Goal: Task Accomplishment & Management: Manage account settings

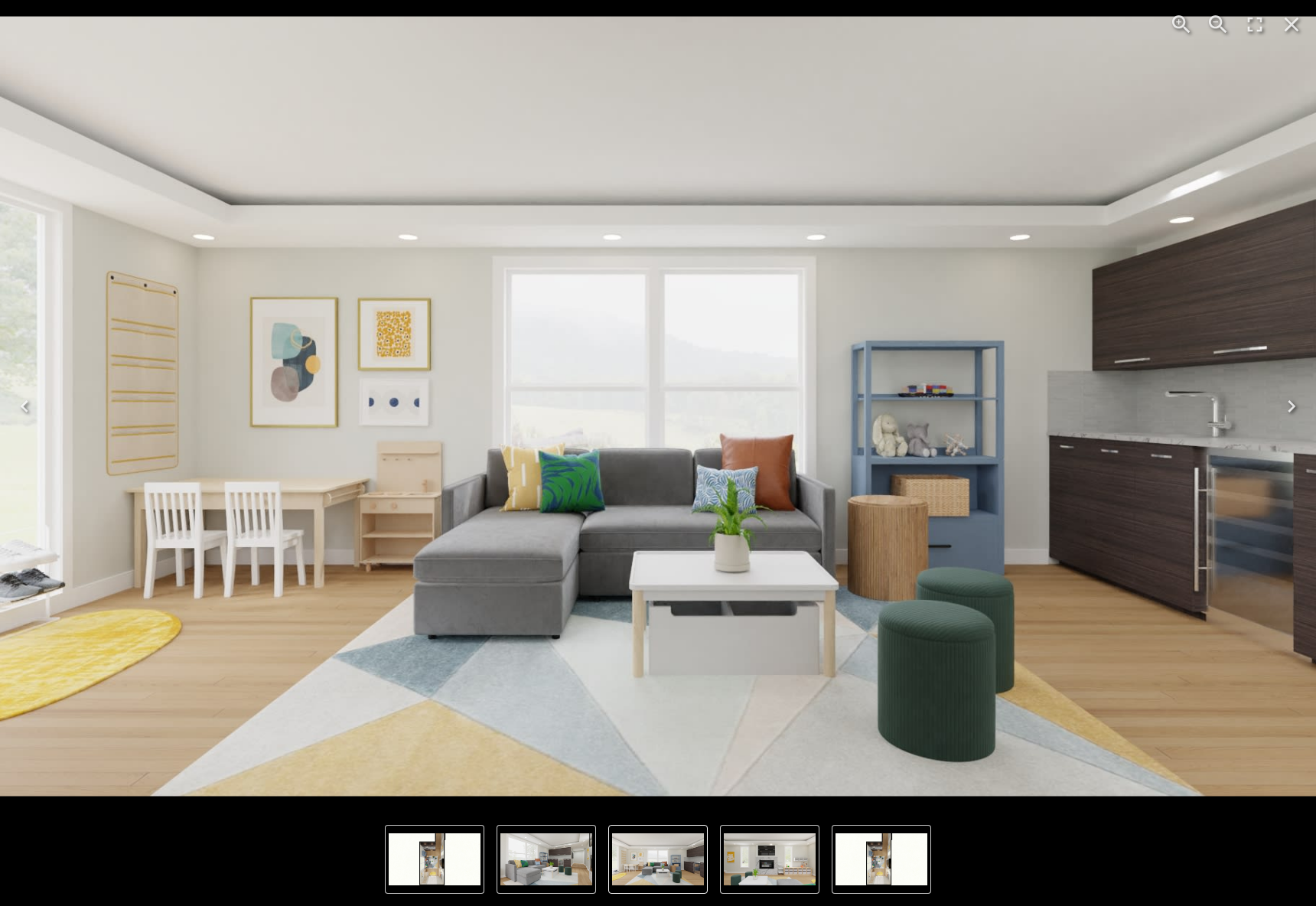
scroll to position [1333, 0]
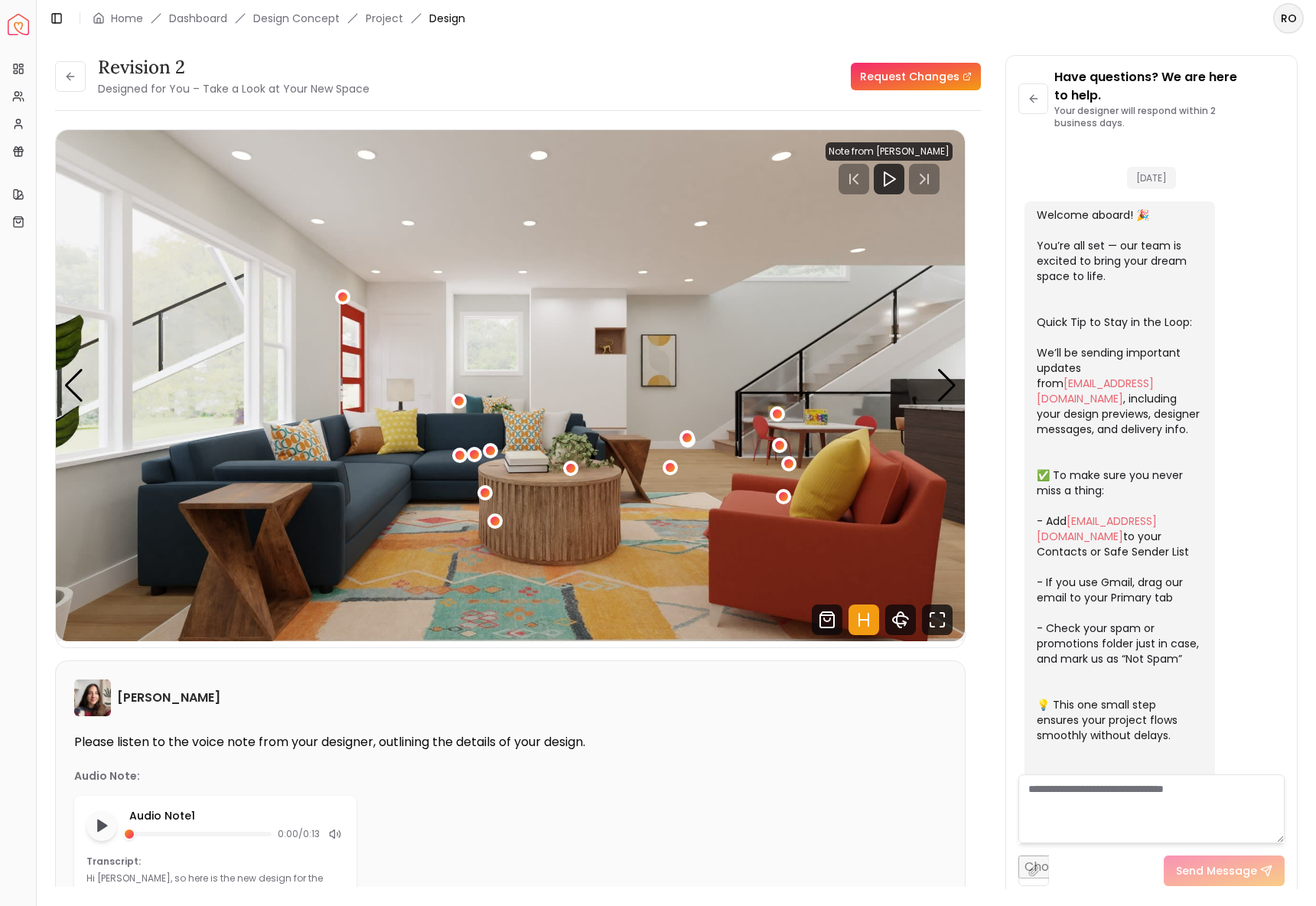
scroll to position [5117, 0]
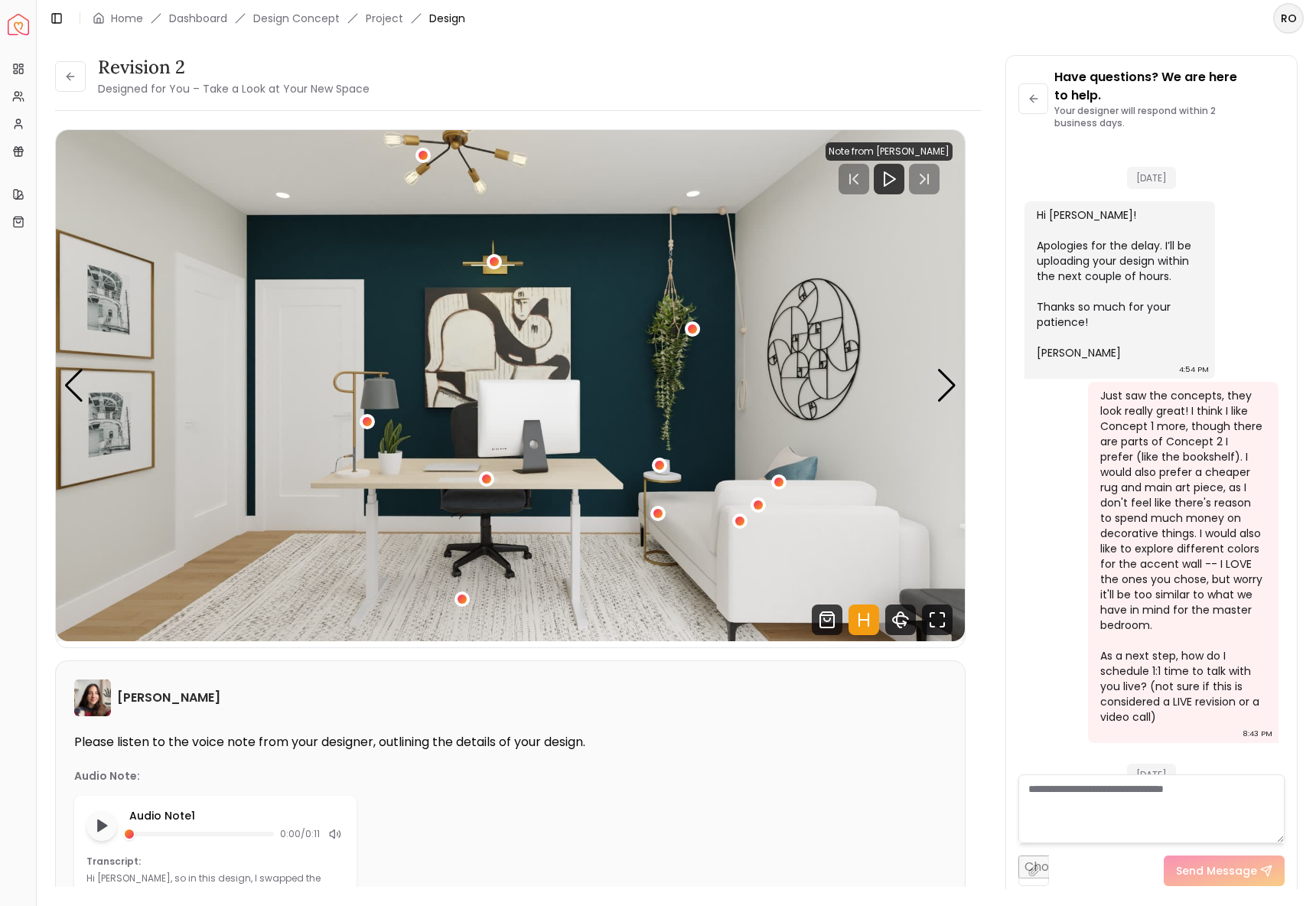
scroll to position [4138, 0]
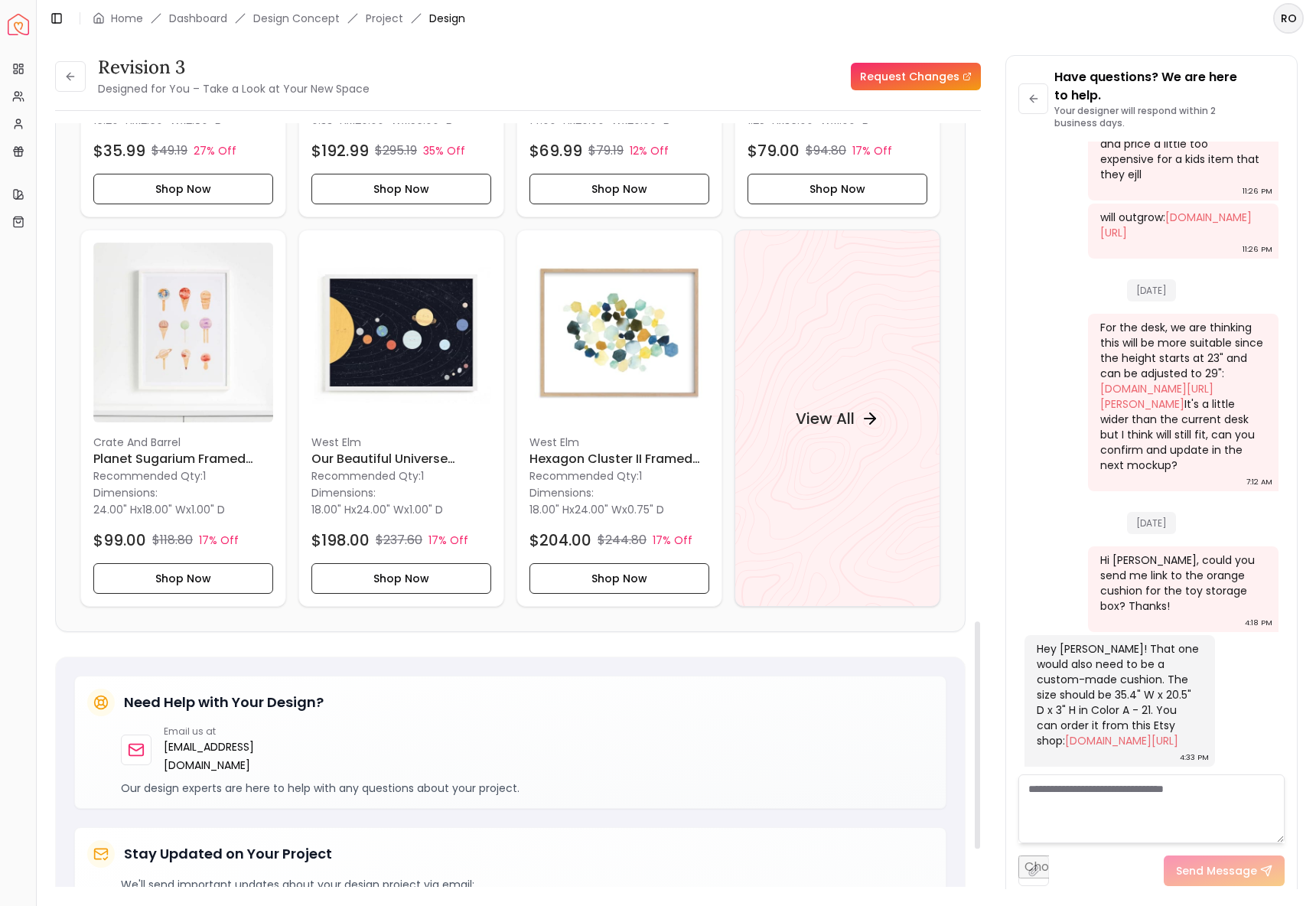
scroll to position [1672, 0]
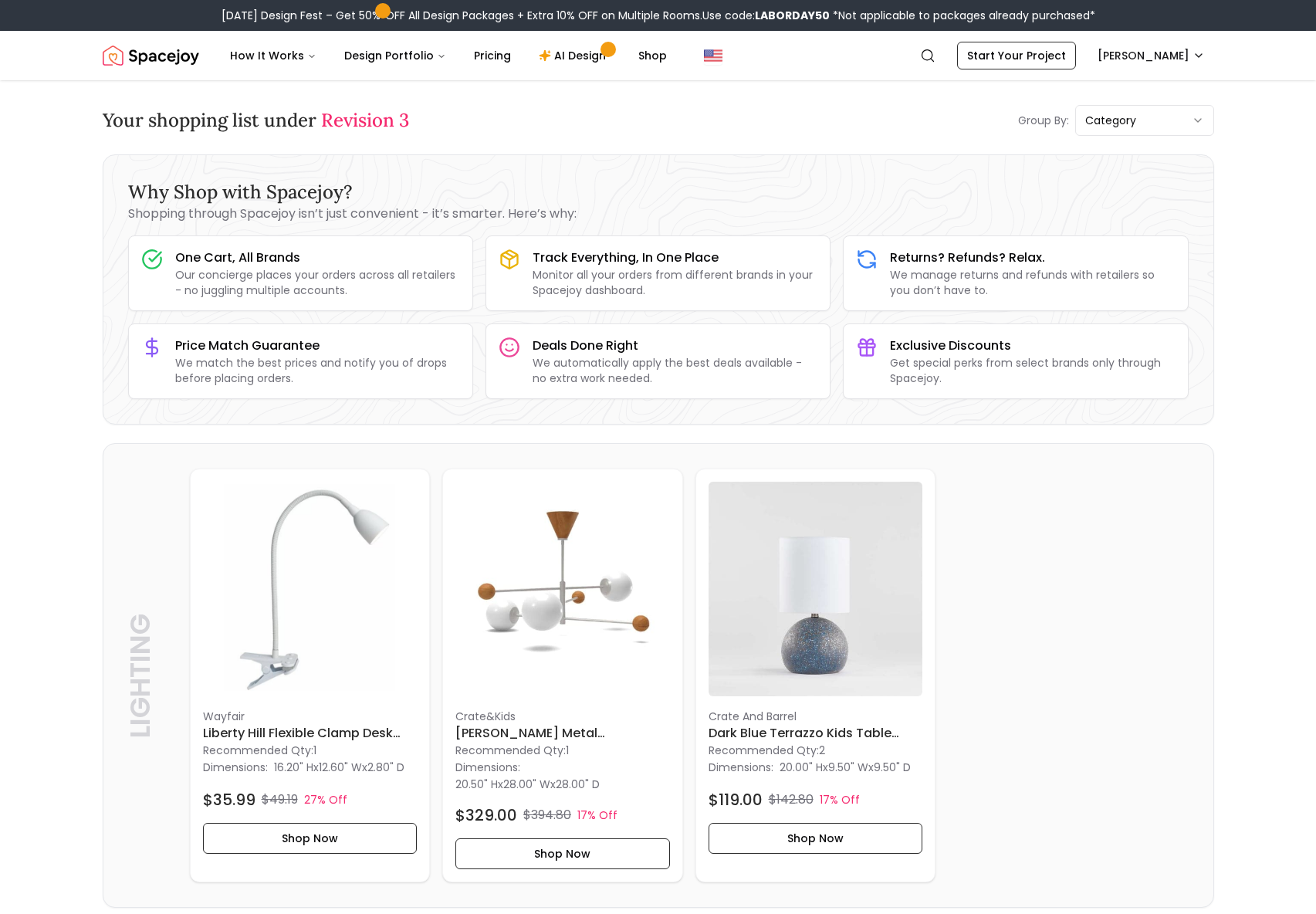
click at [354, 125] on span "Revision 3" at bounding box center [365, 120] width 88 height 24
